Goal: Navigation & Orientation: Find specific page/section

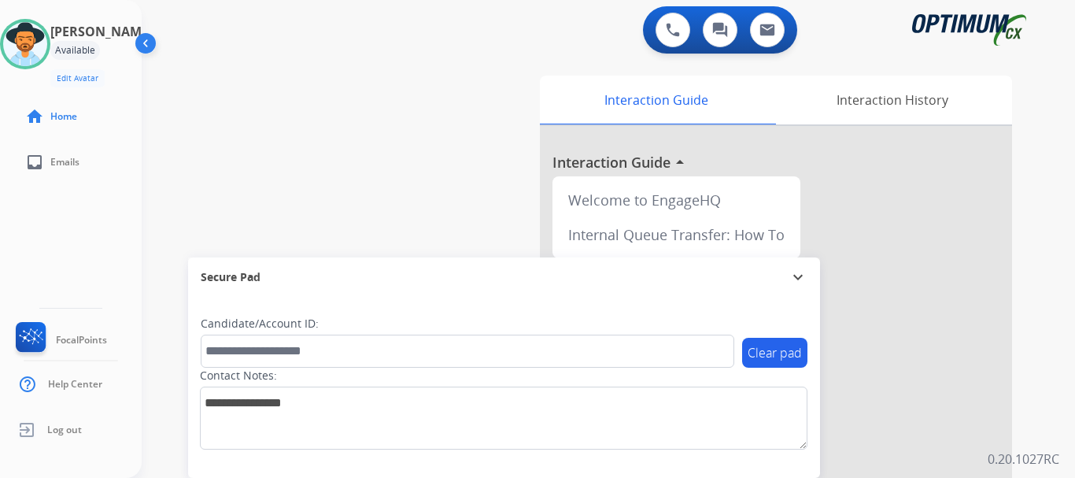
click at [456, 171] on div "swap_horiz Break voice bridge close_fullscreen Connect 3-Way Call merge_type Se…" at bounding box center [589, 385] width 895 height 656
